Goal: Task Accomplishment & Management: Complete application form

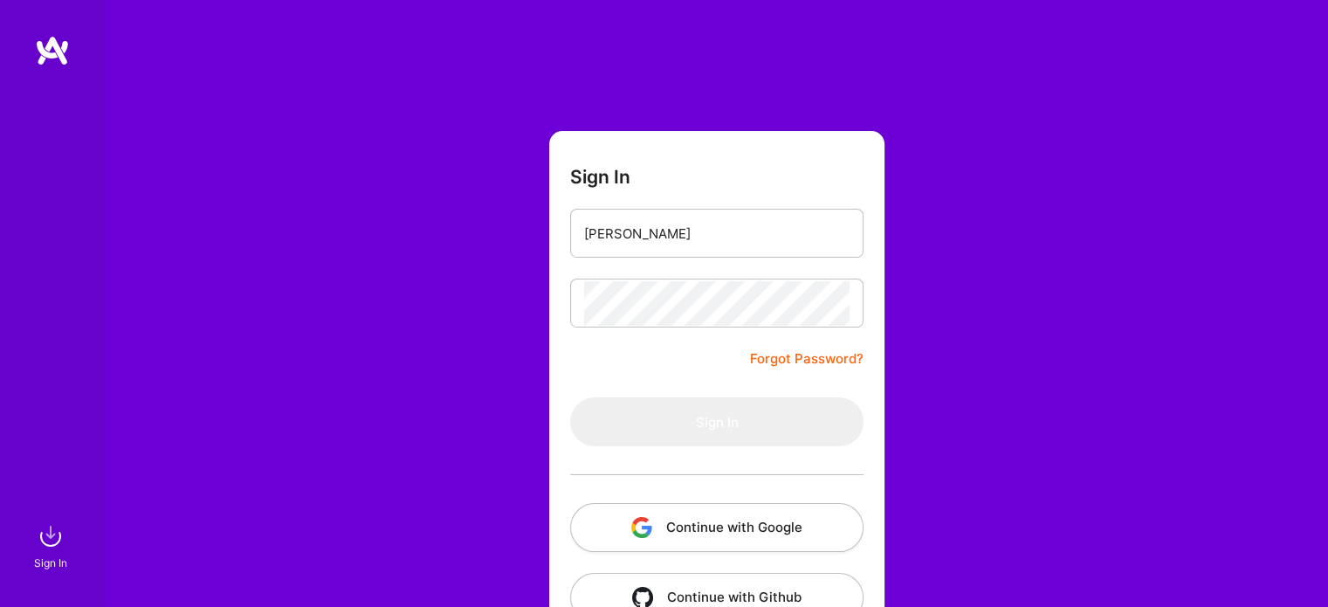
type input "[PERSON_NAME][EMAIL_ADDRESS][PERSON_NAME][DOMAIN_NAME]"
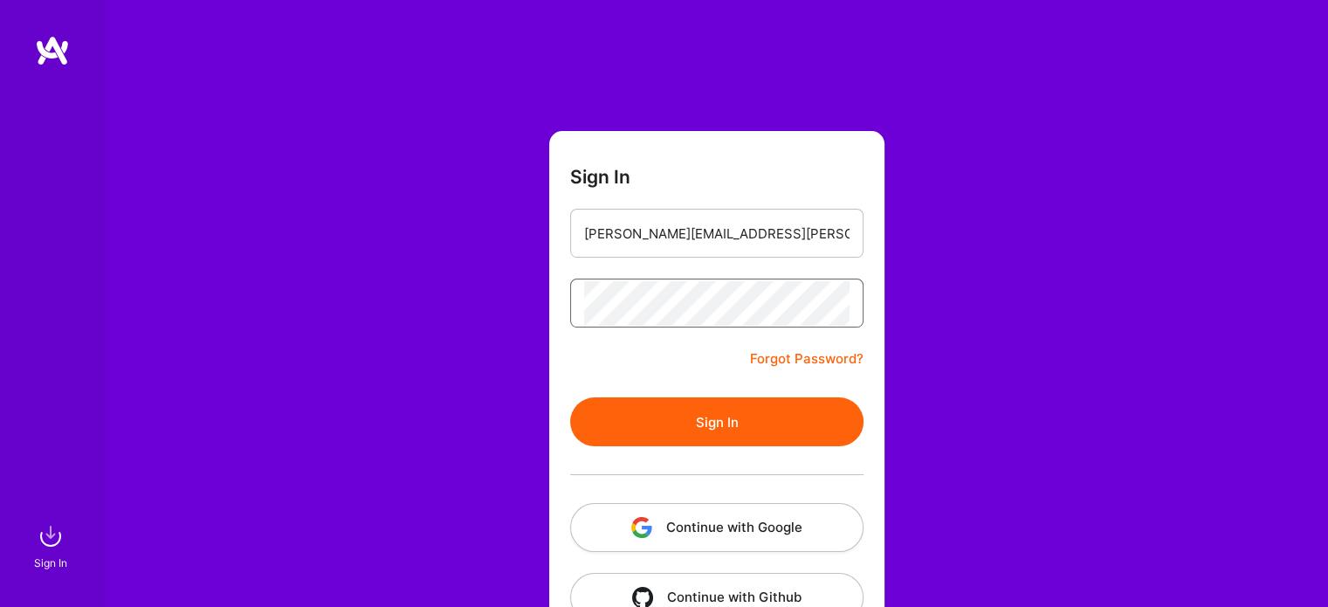
click at [570, 397] on button "Sign In" at bounding box center [716, 421] width 293 height 49
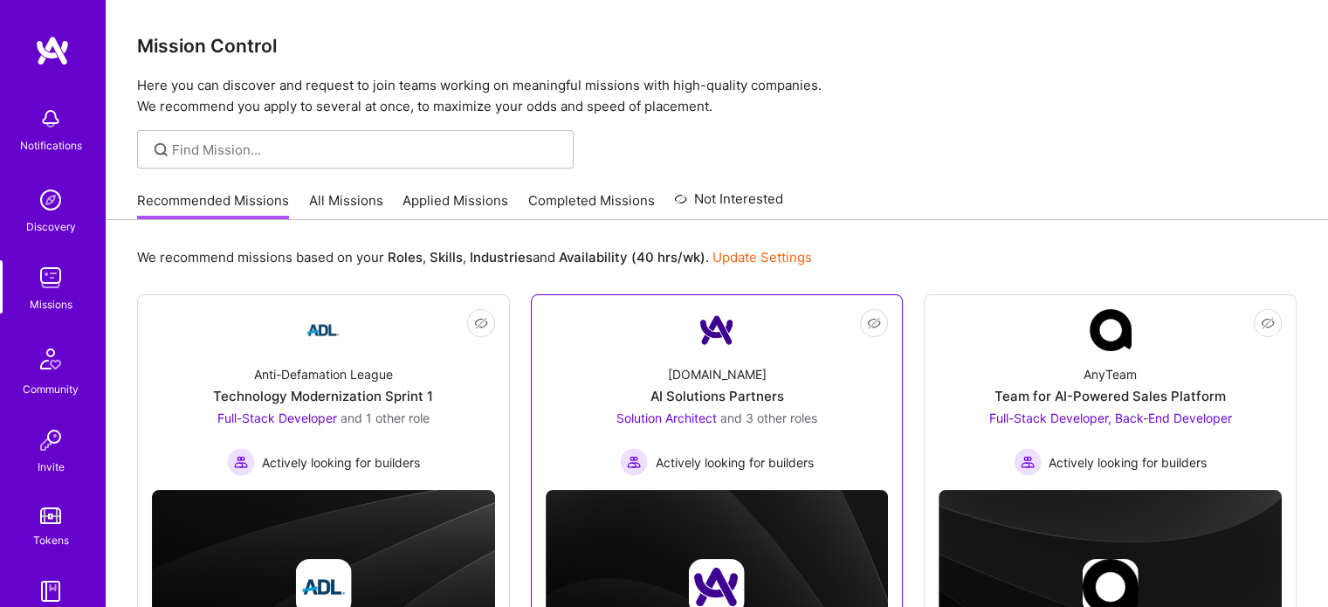
drag, startPoint x: 676, startPoint y: 411, endPoint x: 651, endPoint y: 411, distance: 25.3
click at [651, 411] on span "Solution Architect" at bounding box center [667, 417] width 100 height 15
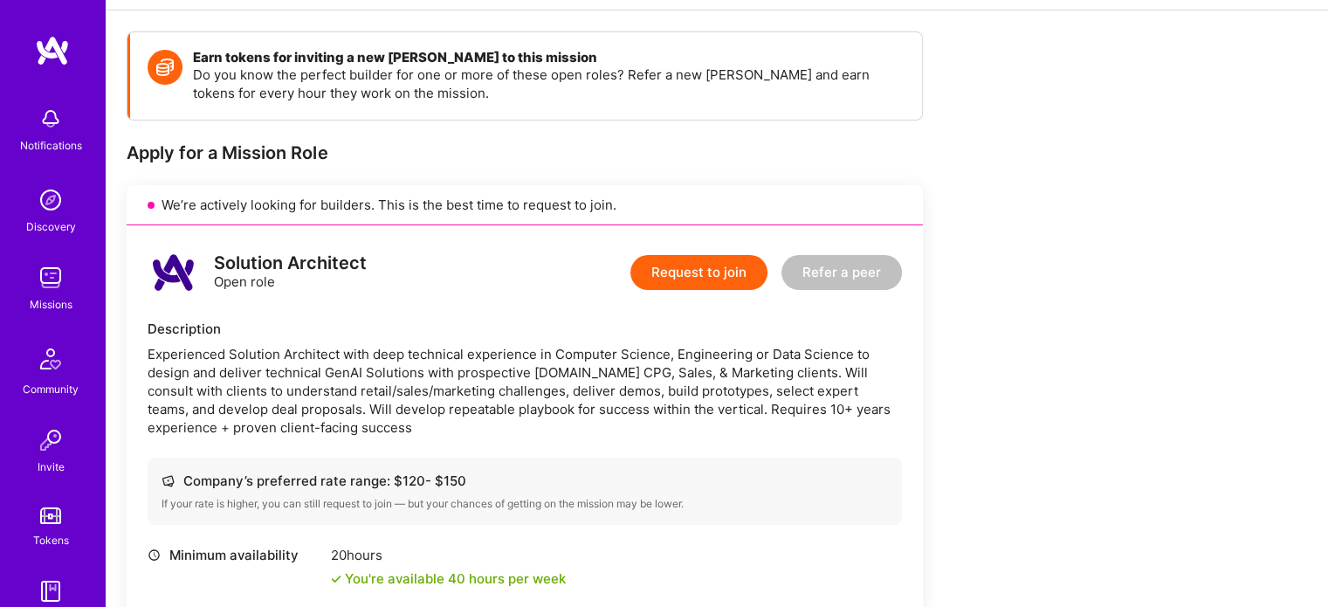
scroll to position [227, 0]
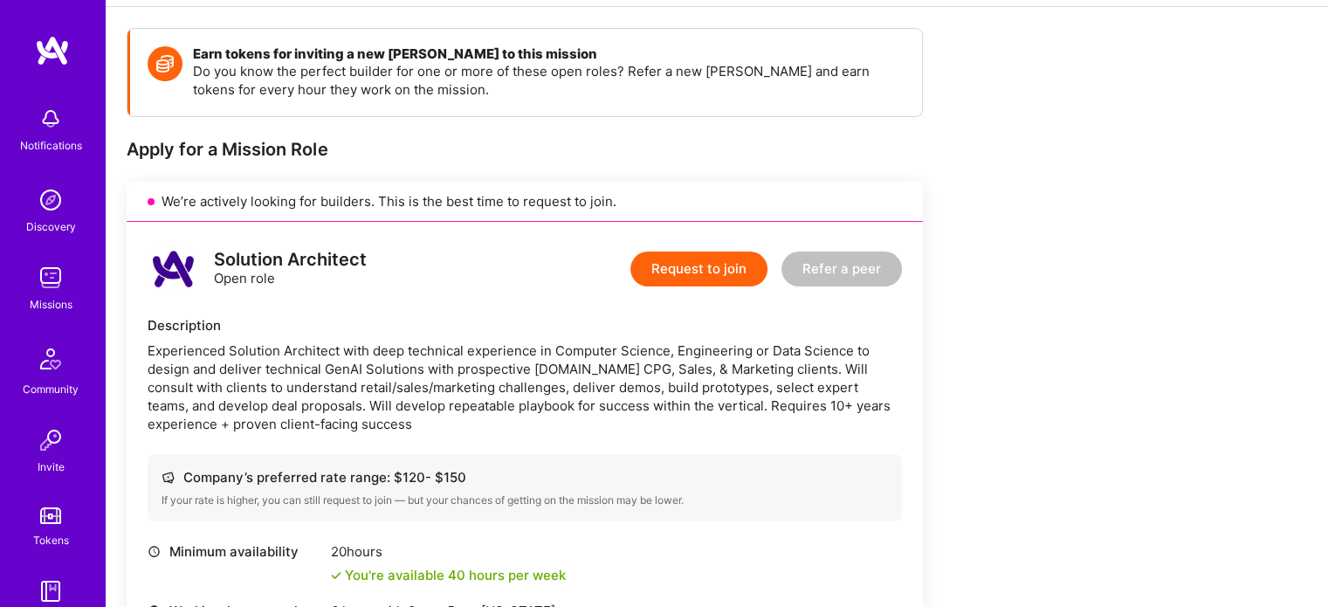
click at [671, 265] on button "Request to join" at bounding box center [699, 269] width 137 height 35
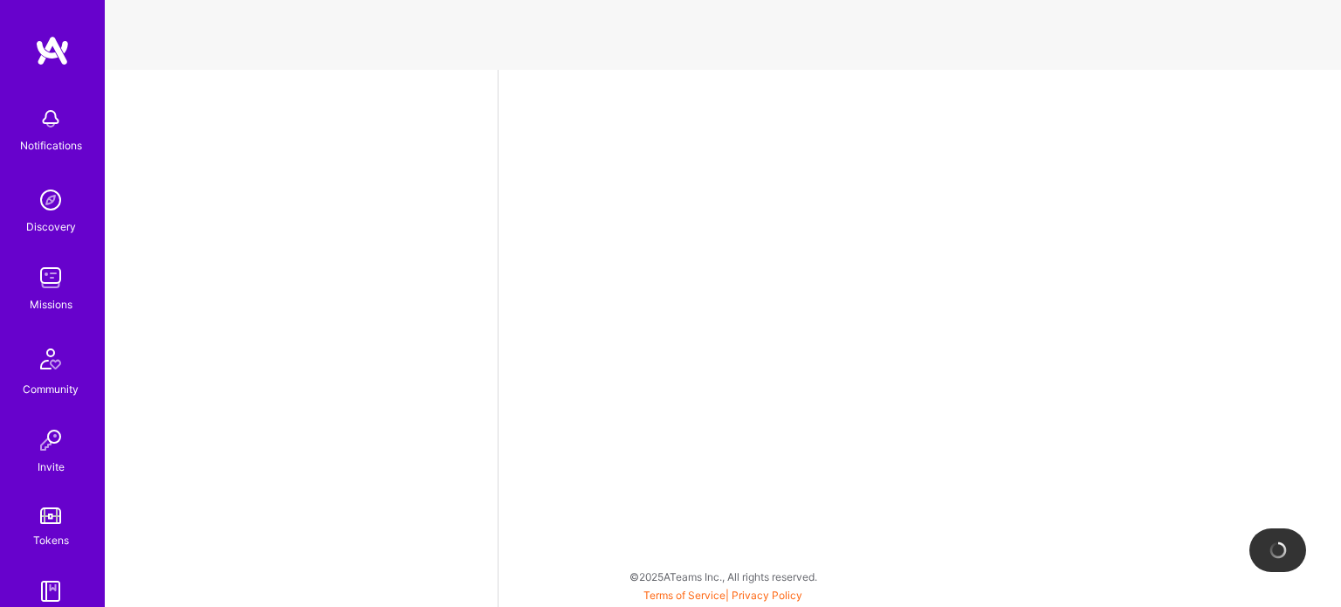
select select "PL"
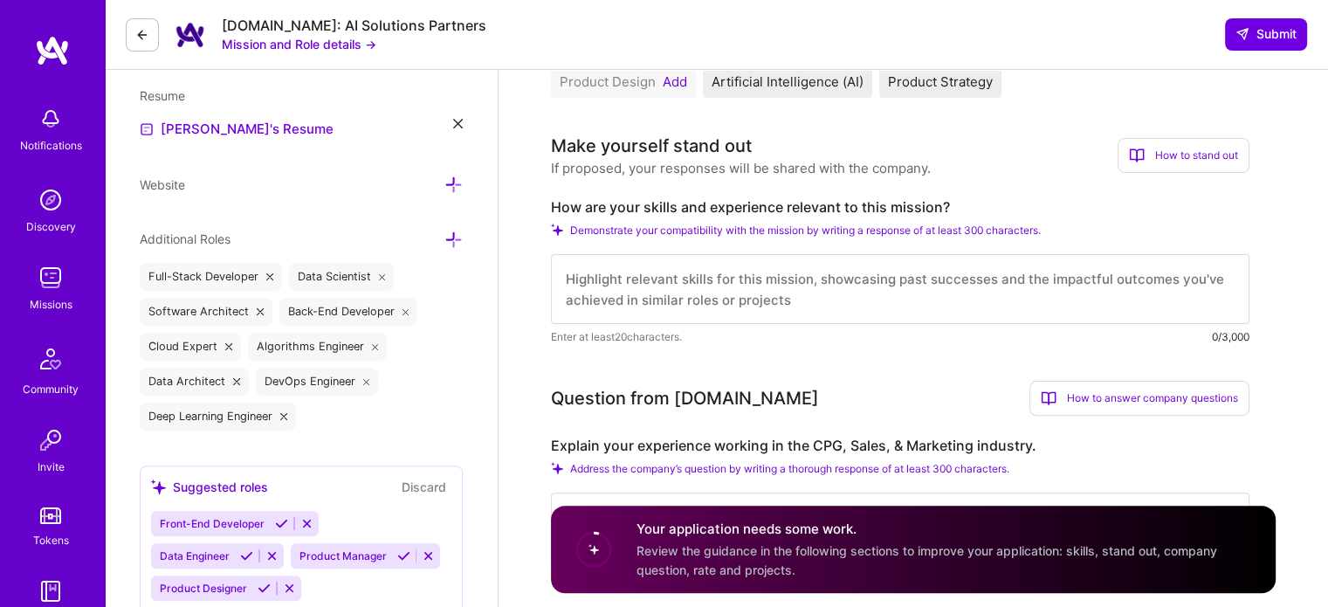
scroll to position [1, 0]
click at [615, 224] on span "Demonstrate your compatibility with the mission by writing a response of at lea…" at bounding box center [805, 230] width 471 height 13
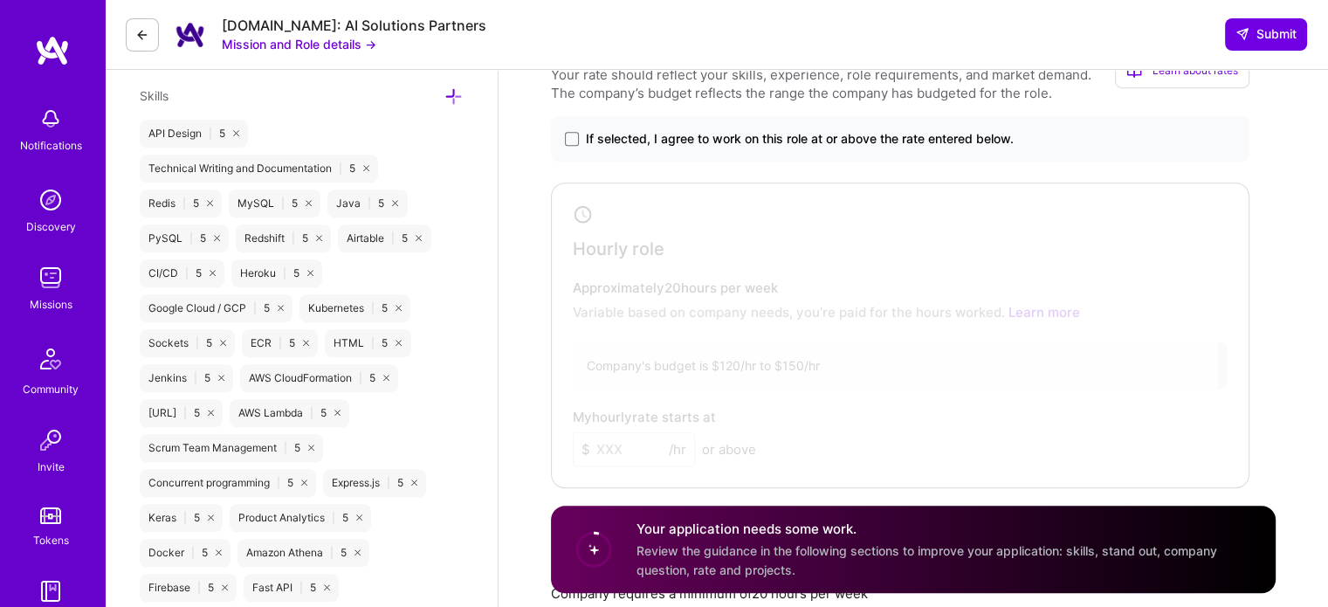
scroll to position [1025, 0]
click at [566, 143] on span at bounding box center [572, 140] width 14 height 14
click at [0, 0] on input "If selected, I agree to work on this role at or above the rate entered below." at bounding box center [0, 0] width 0 height 0
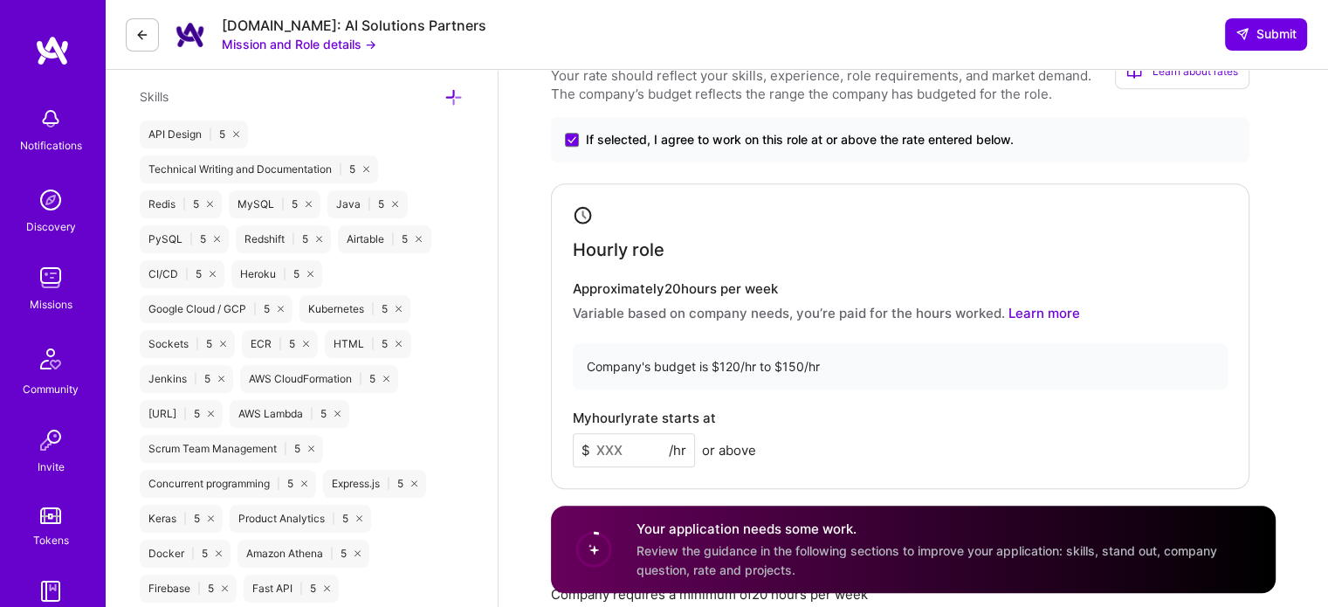
click at [621, 441] on input at bounding box center [634, 450] width 122 height 34
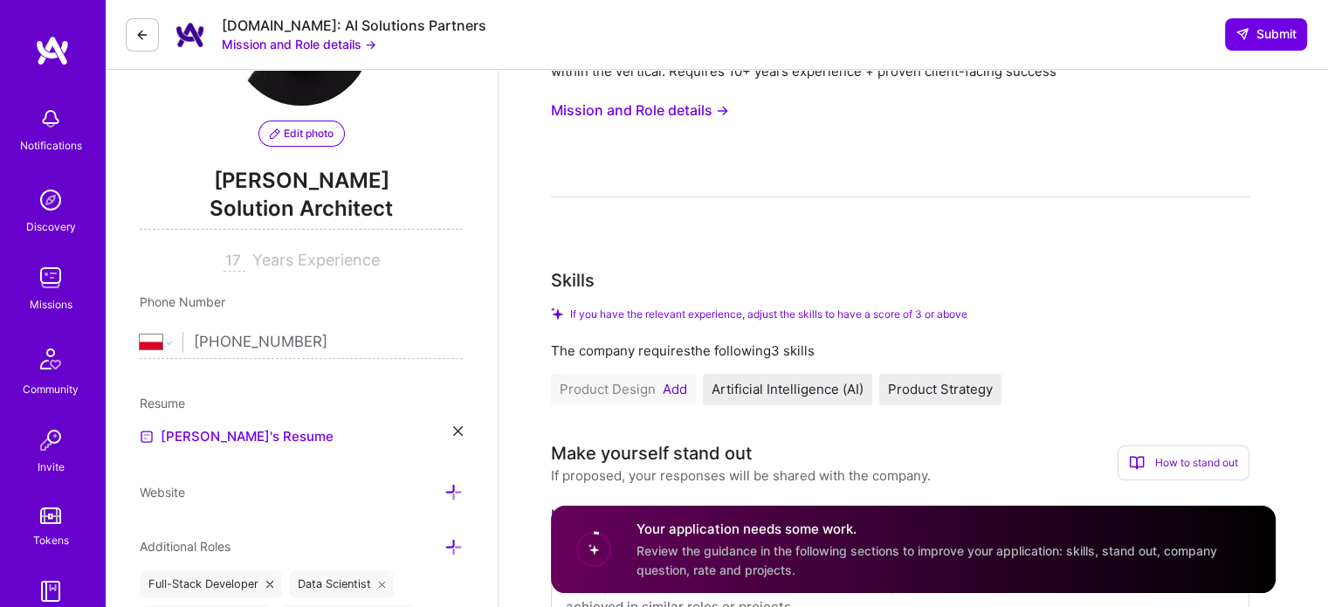
scroll to position [0, 0]
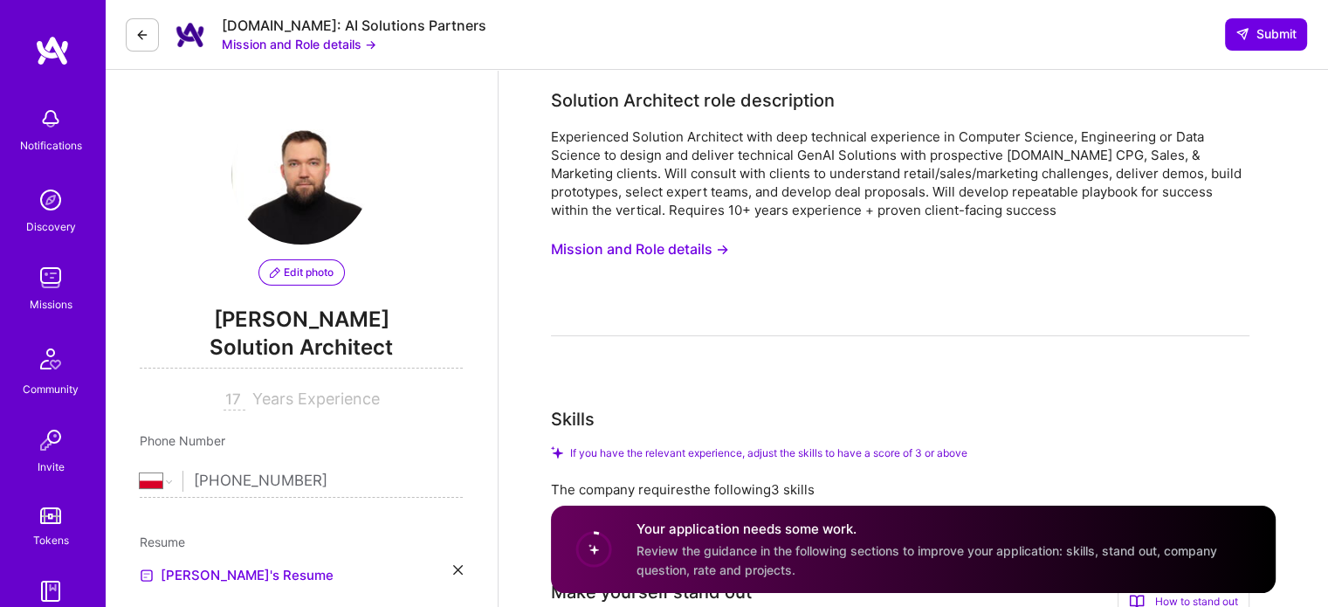
type input "150"
click at [230, 402] on input "17" at bounding box center [235, 400] width 22 height 21
type input "18"
click at [51, 39] on img at bounding box center [52, 50] width 35 height 31
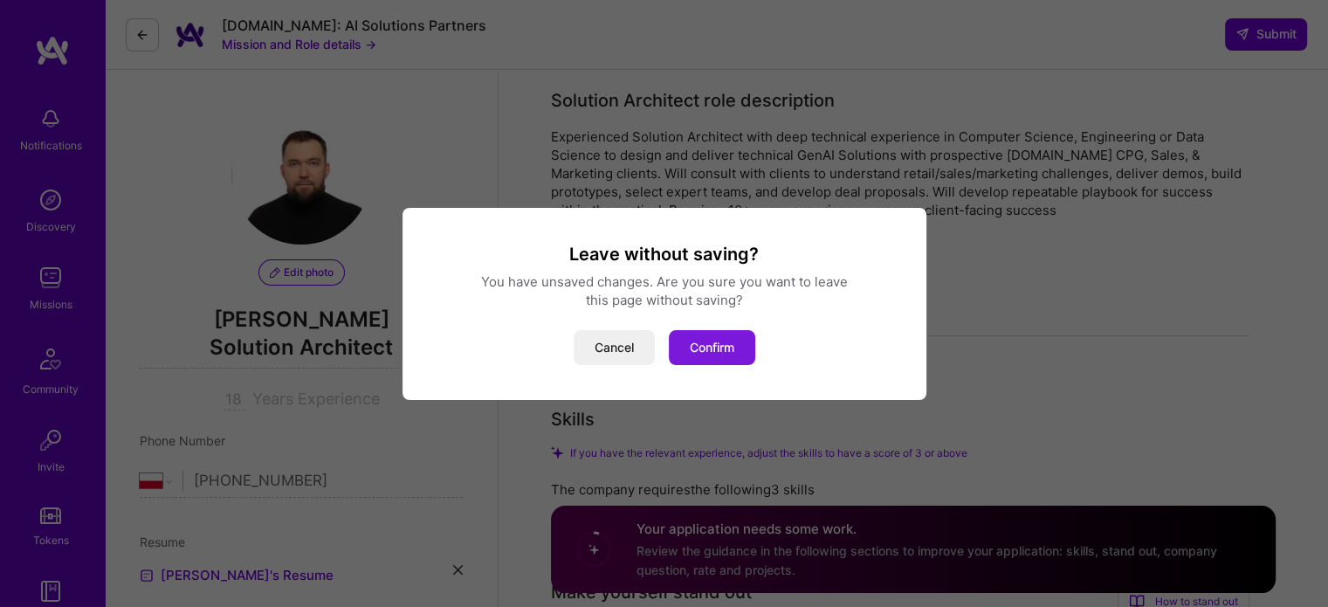
click at [689, 347] on button "Confirm" at bounding box center [712, 347] width 86 height 35
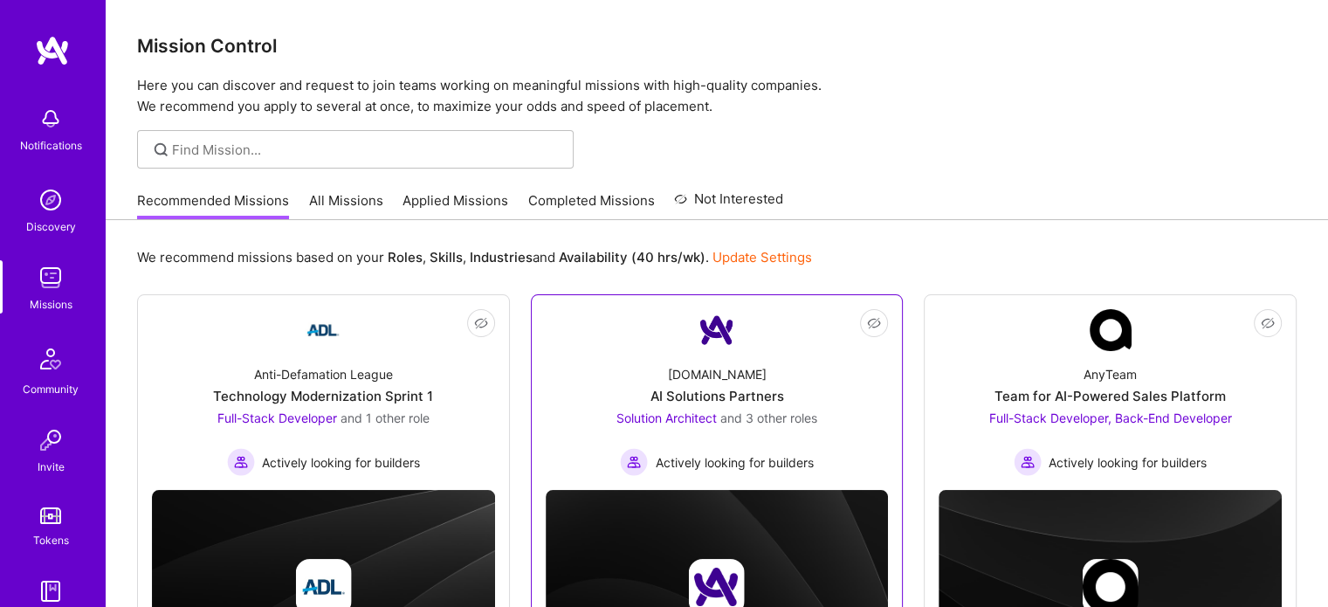
click at [684, 420] on span "Solution Architect" at bounding box center [667, 417] width 100 height 15
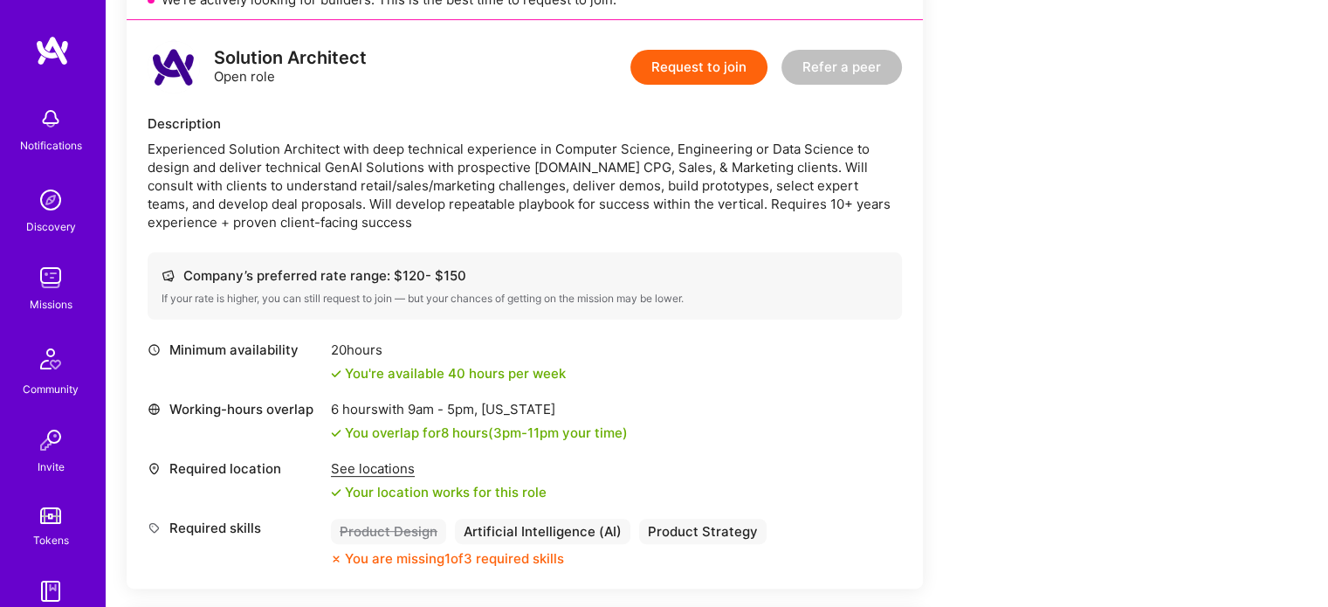
scroll to position [434, 0]
